Goal: Transaction & Acquisition: Book appointment/travel/reservation

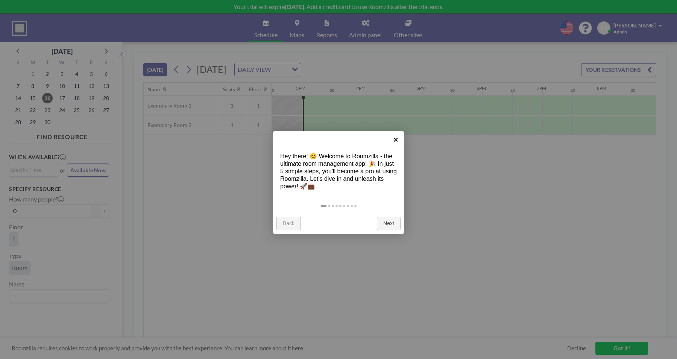
click at [396, 138] on link "×" at bounding box center [395, 139] width 17 height 17
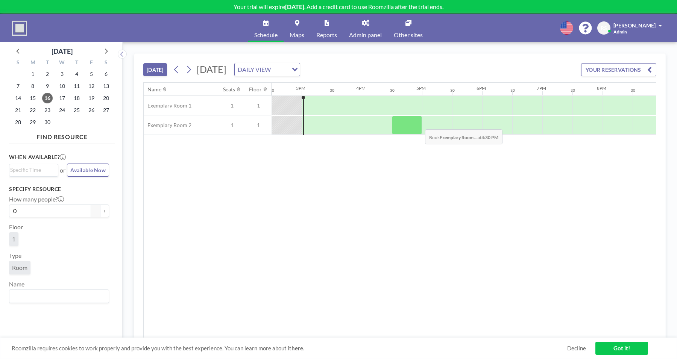
scroll to position [0, 1060]
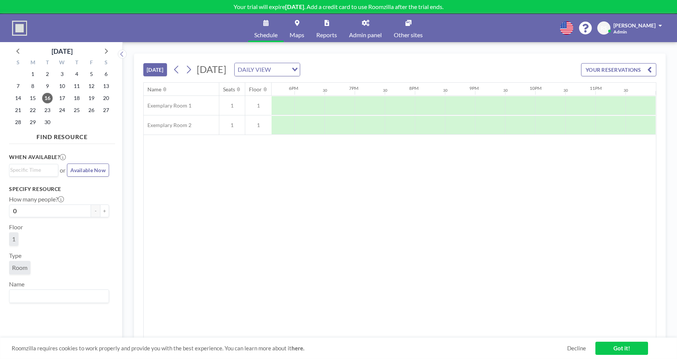
click at [408, 26] on icon at bounding box center [408, 23] width 6 height 6
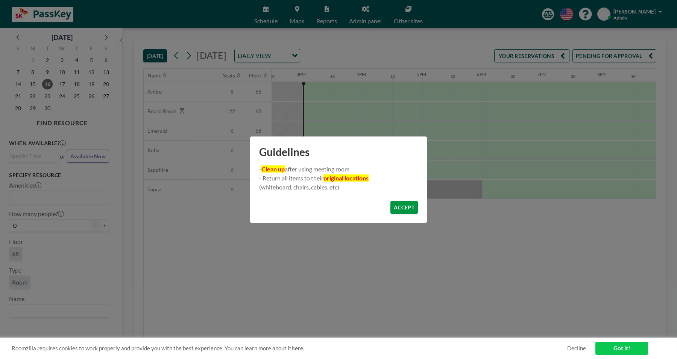
scroll to position [0, 872]
click at [400, 208] on button "ACCEPT" at bounding box center [403, 207] width 27 height 13
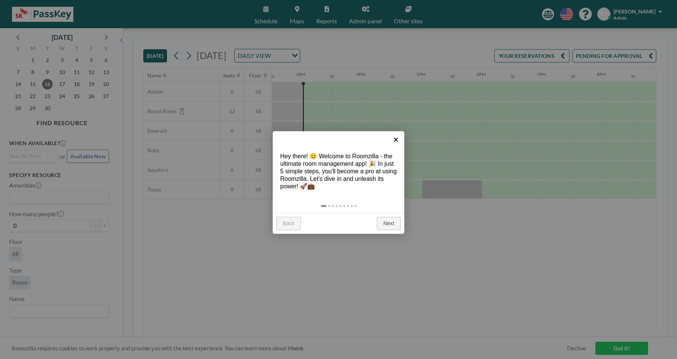
click at [396, 139] on link "×" at bounding box center [395, 139] width 17 height 17
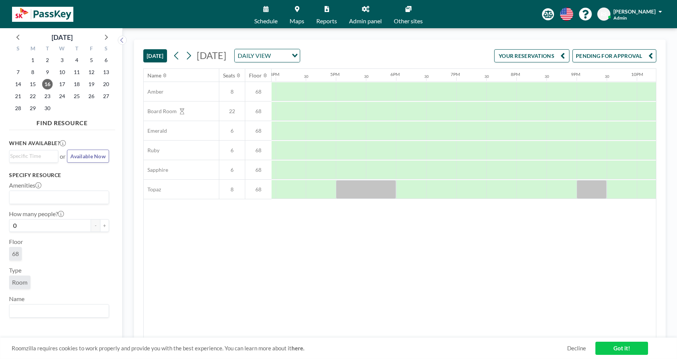
scroll to position [0, 1060]
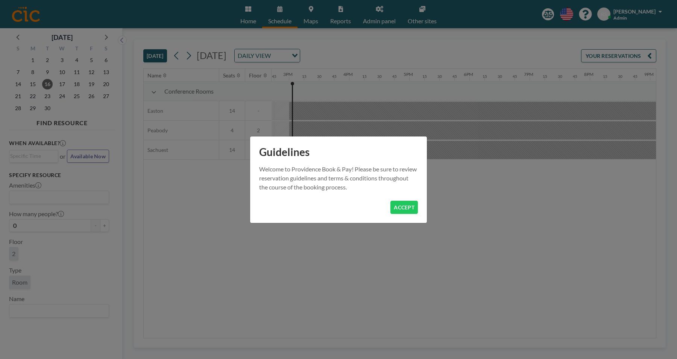
scroll to position [0, 887]
click at [402, 206] on button "ACCEPT" at bounding box center [403, 207] width 27 height 13
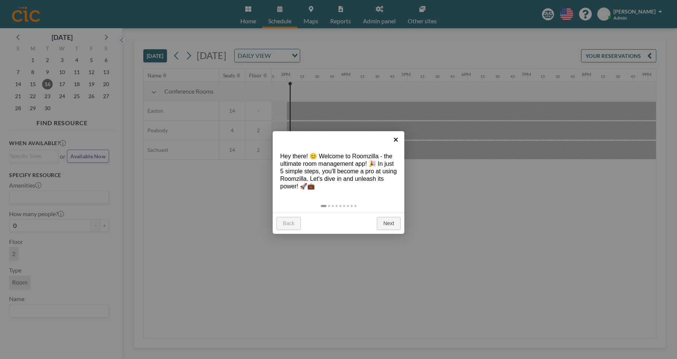
click at [399, 144] on link "×" at bounding box center [395, 139] width 17 height 17
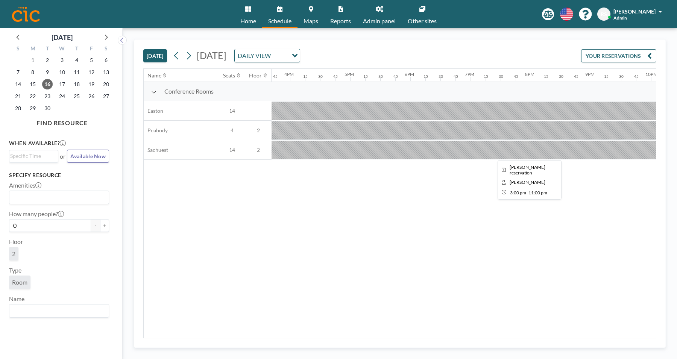
scroll to position [0, 1060]
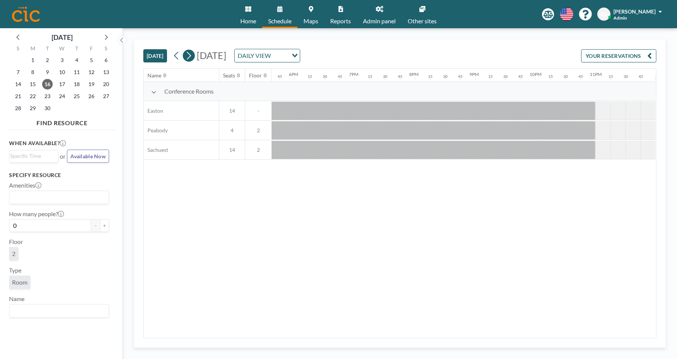
click at [191, 56] on icon at bounding box center [188, 55] width 7 height 11
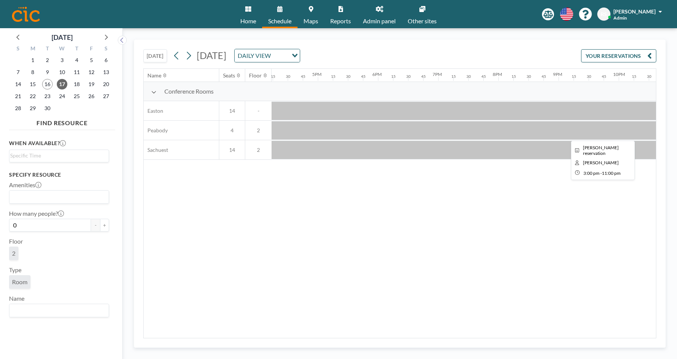
scroll to position [0, 1051]
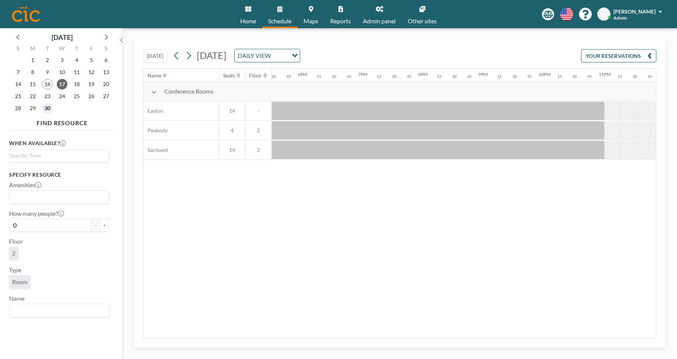
click at [44, 106] on span "30" at bounding box center [47, 108] width 11 height 11
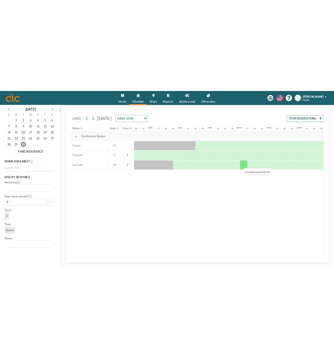
scroll to position [0, 1060]
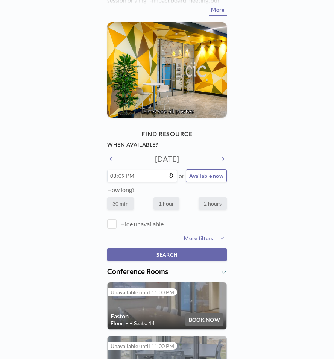
scroll to position [99, 0]
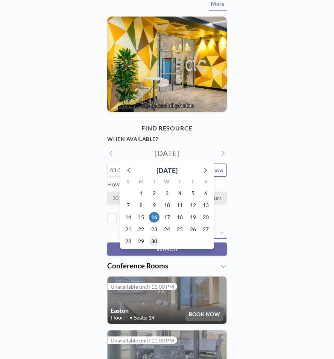
click at [154, 239] on span "30" at bounding box center [154, 241] width 11 height 11
type input "Tue, Sep 30, 2025"
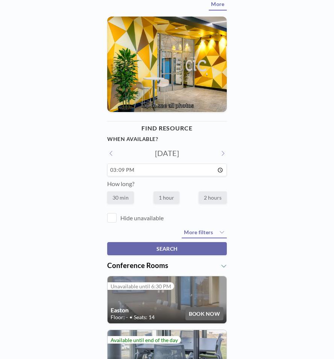
scroll to position [250, 0]
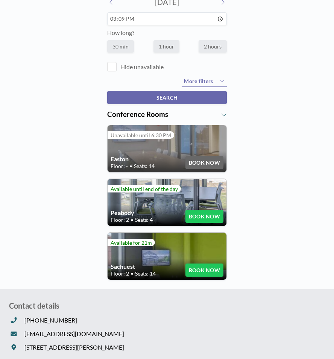
click at [200, 214] on button "BOOK NOW" at bounding box center [204, 216] width 38 height 13
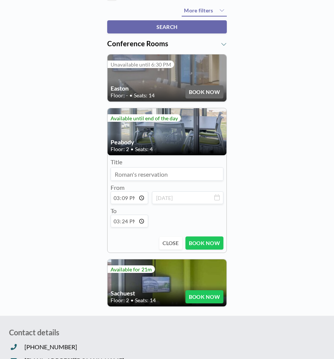
scroll to position [327, 0]
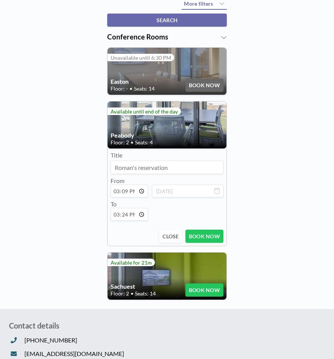
click at [141, 190] on input "15:09" at bounding box center [130, 191] width 38 height 13
type input "23:09"
type input "23:24"
click at [71, 230] on div "Elevate your meetings at CIC Providence , the premier destination for innovatio…" at bounding box center [167, 36] width 334 height 688
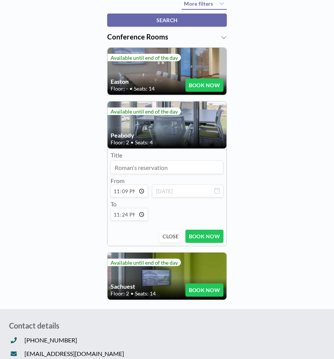
click at [203, 237] on button "BOOK NOW" at bounding box center [204, 236] width 38 height 13
